Goal: Task Accomplishment & Management: Use online tool/utility

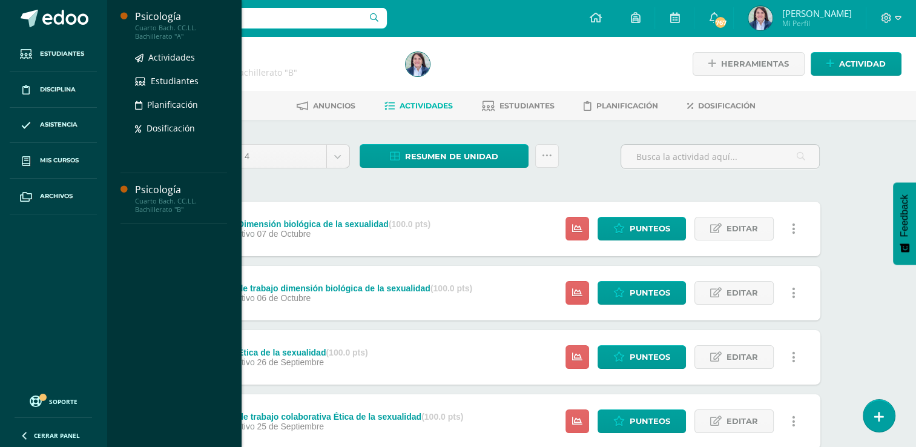
click at [163, 21] on div "Psicología" at bounding box center [181, 17] width 92 height 14
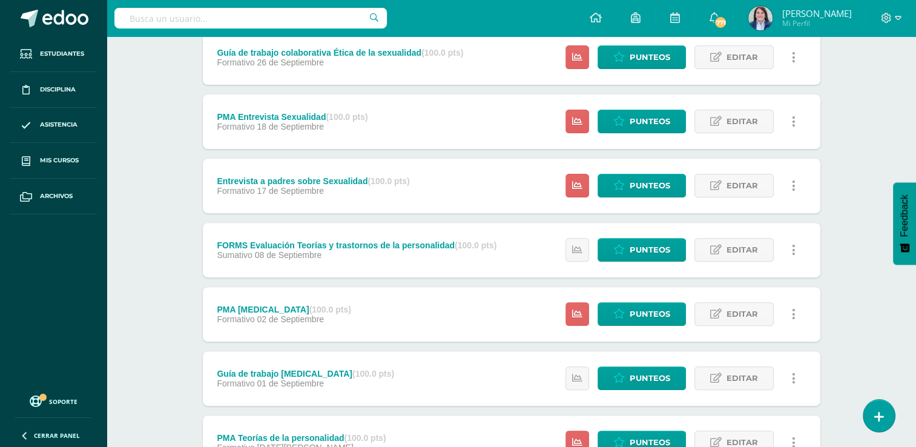
scroll to position [363, 0]
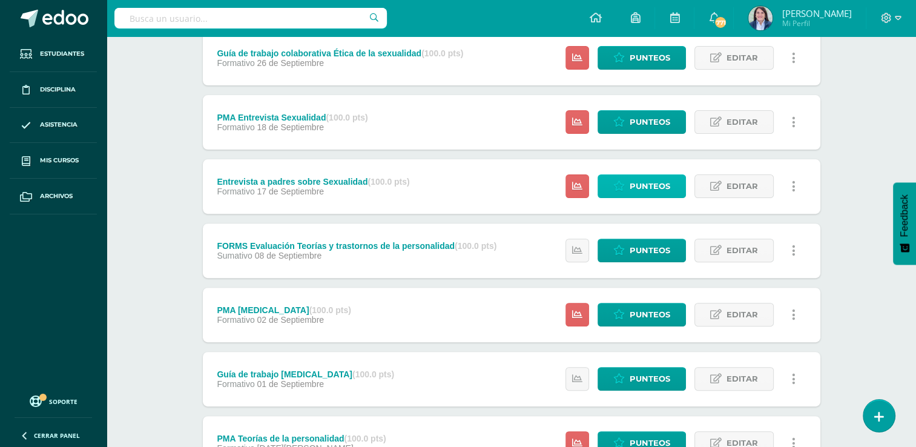
click at [628, 181] on link "Punteos" at bounding box center [642, 186] width 88 height 24
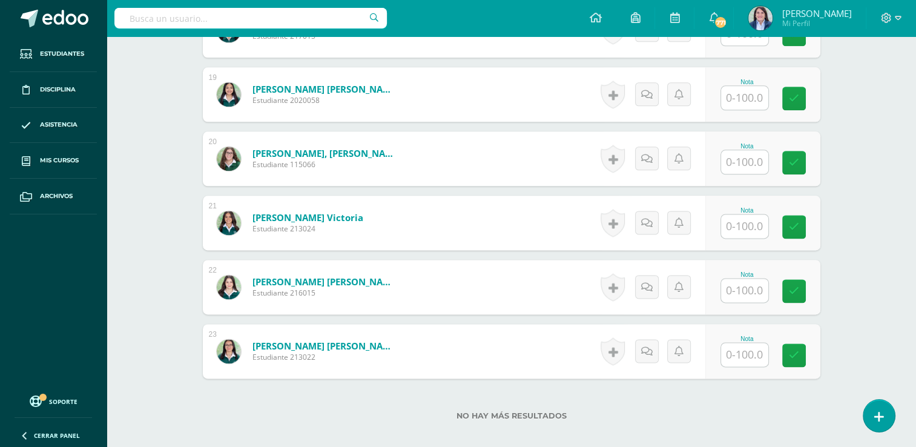
scroll to position [1534, 0]
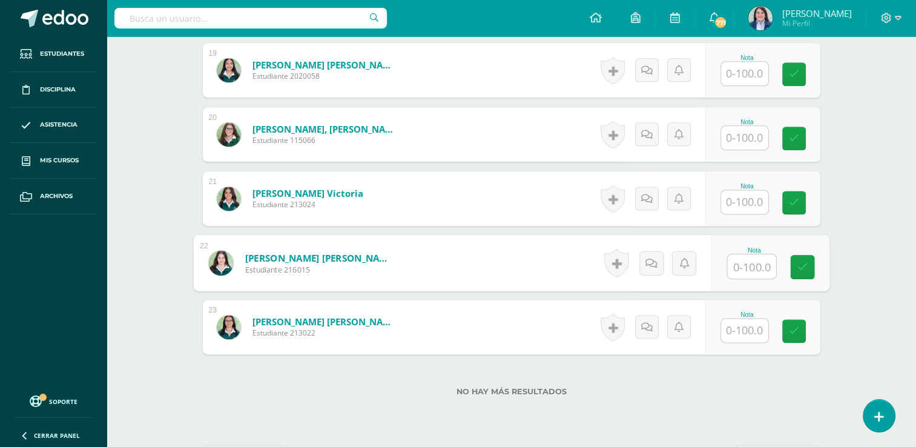
click at [224, 260] on img at bounding box center [220, 262] width 25 height 25
